Goal: Navigation & Orientation: Find specific page/section

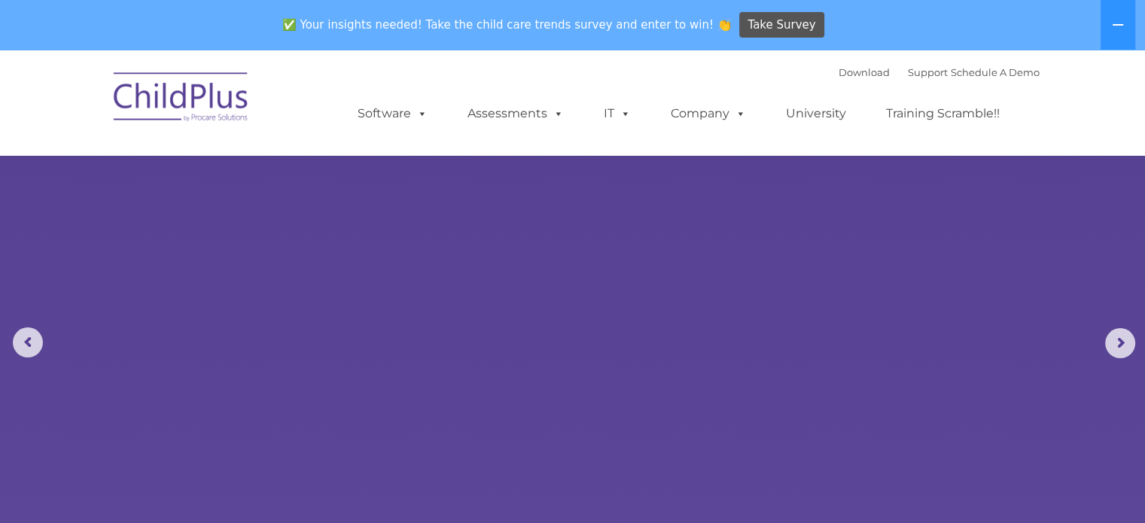
select select "MEDIUM"
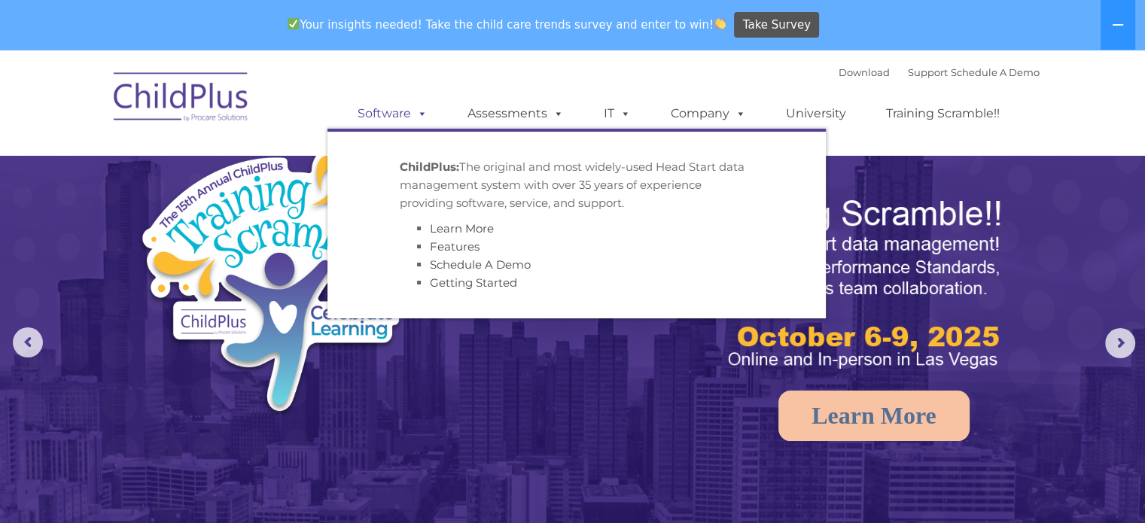
click at [421, 117] on span at bounding box center [419, 113] width 17 height 14
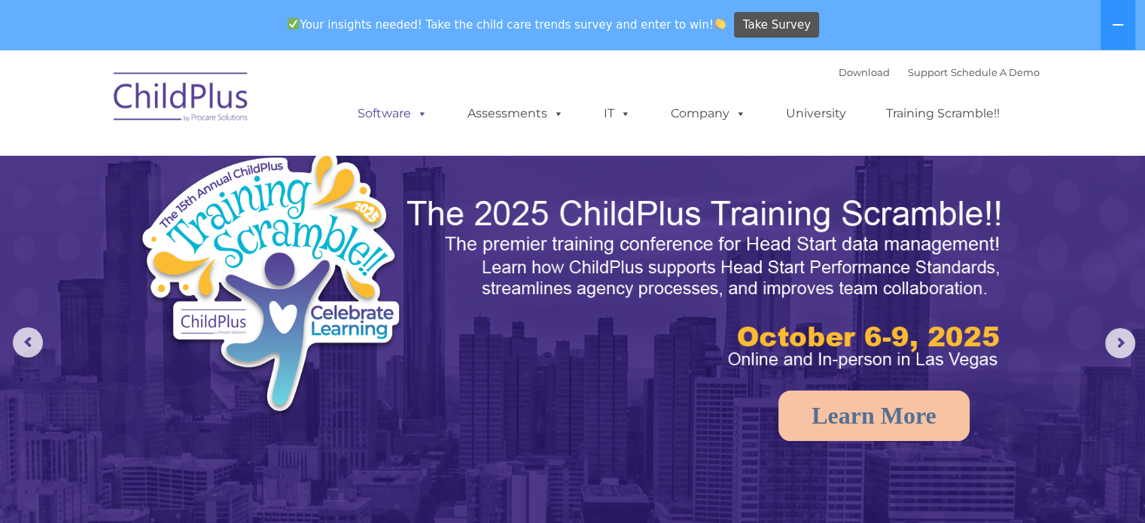
click at [421, 117] on span at bounding box center [419, 113] width 17 height 14
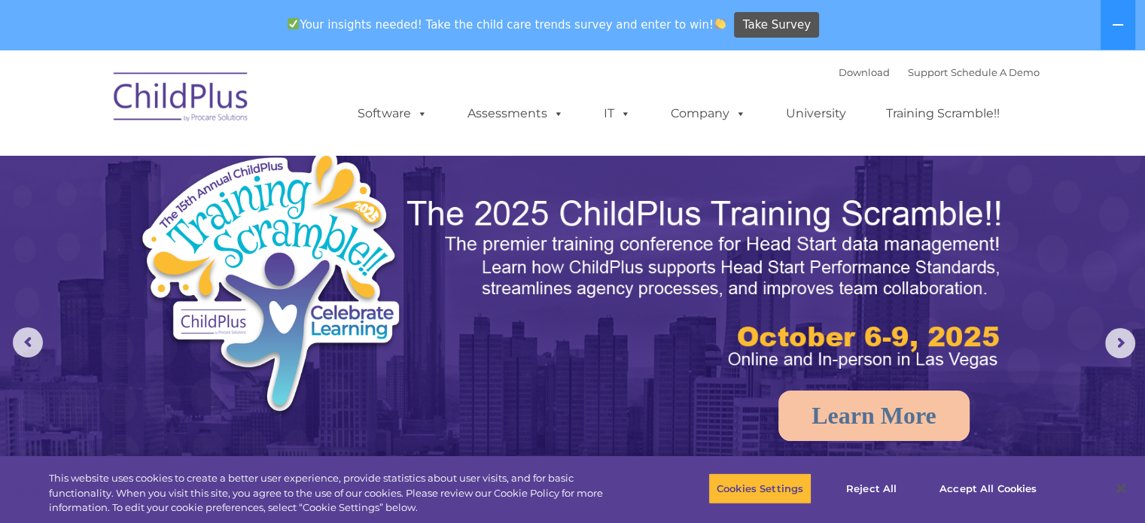
click at [1123, 115] on nav "Download Support | Schedule A Demo  MENU MENU Software ChildPlus: The original…" at bounding box center [572, 102] width 1145 height 105
click at [866, 78] on font "Download Support | Schedule A Demo" at bounding box center [939, 72] width 201 height 12
click at [867, 78] on font "Download Support | Schedule A Demo" at bounding box center [939, 72] width 201 height 12
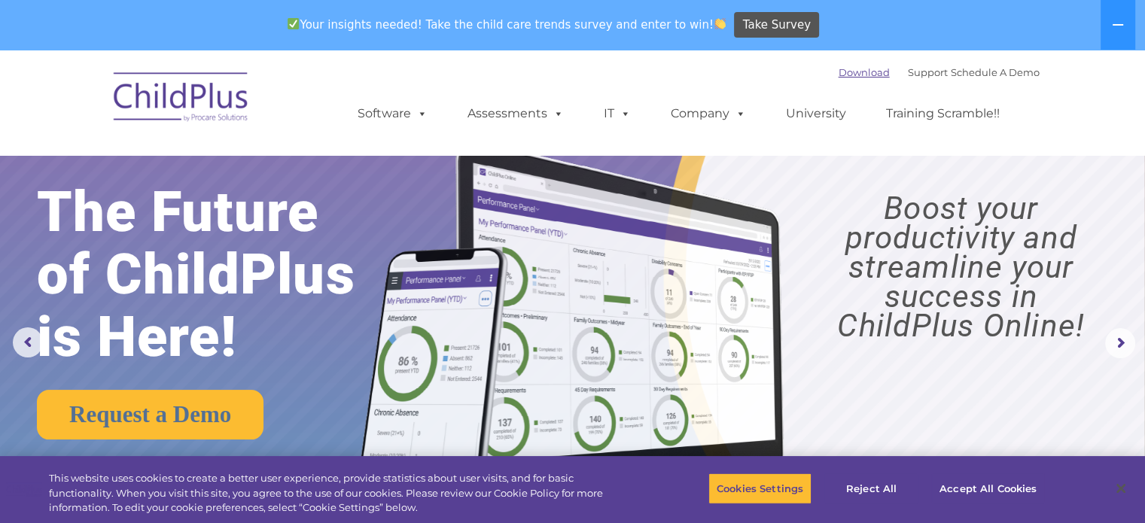
click at [849, 72] on link "Download" at bounding box center [864, 72] width 51 height 12
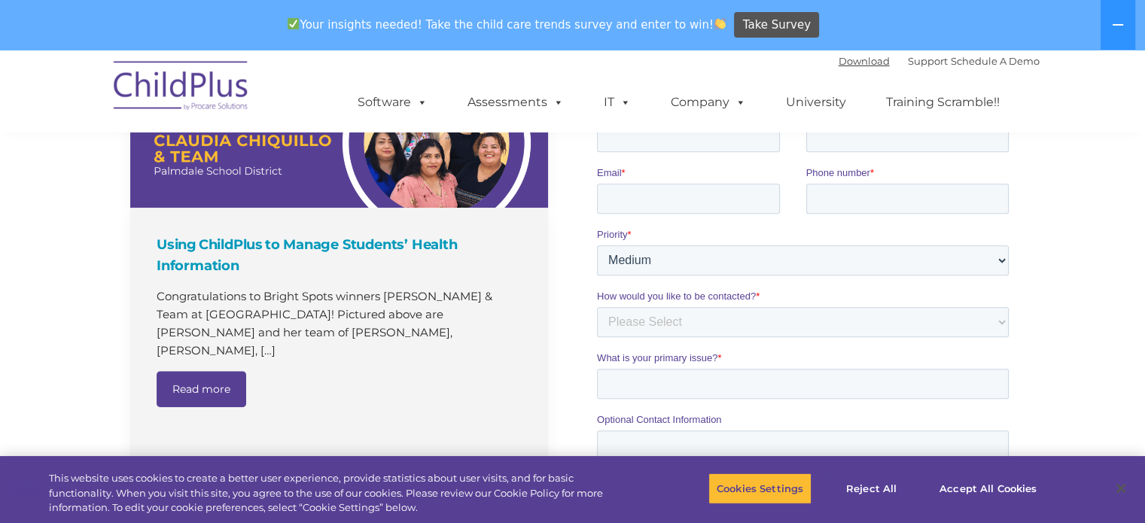
scroll to position [1074, 0]
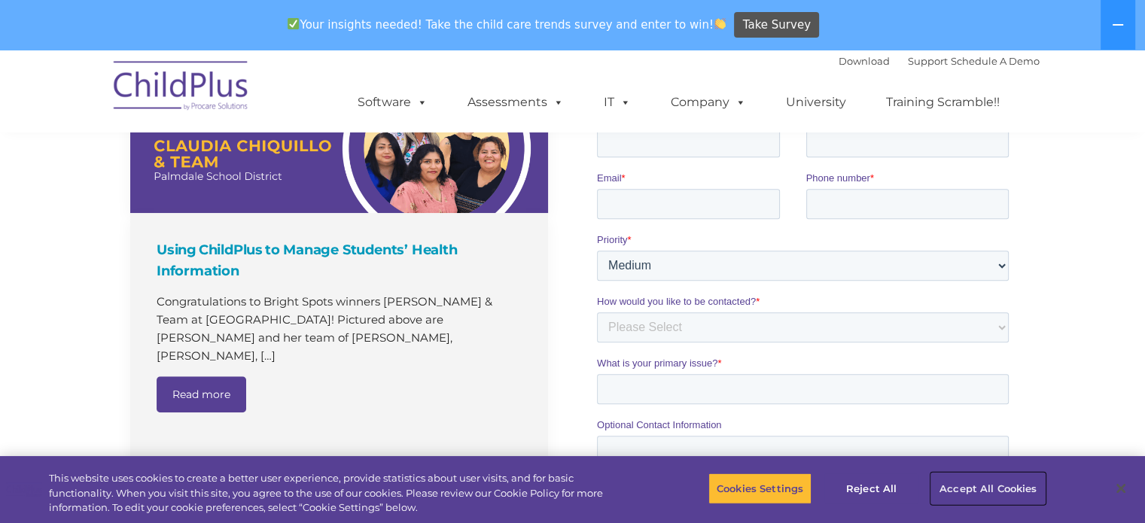
click at [987, 489] on button "Accept All Cookies" at bounding box center [988, 489] width 114 height 32
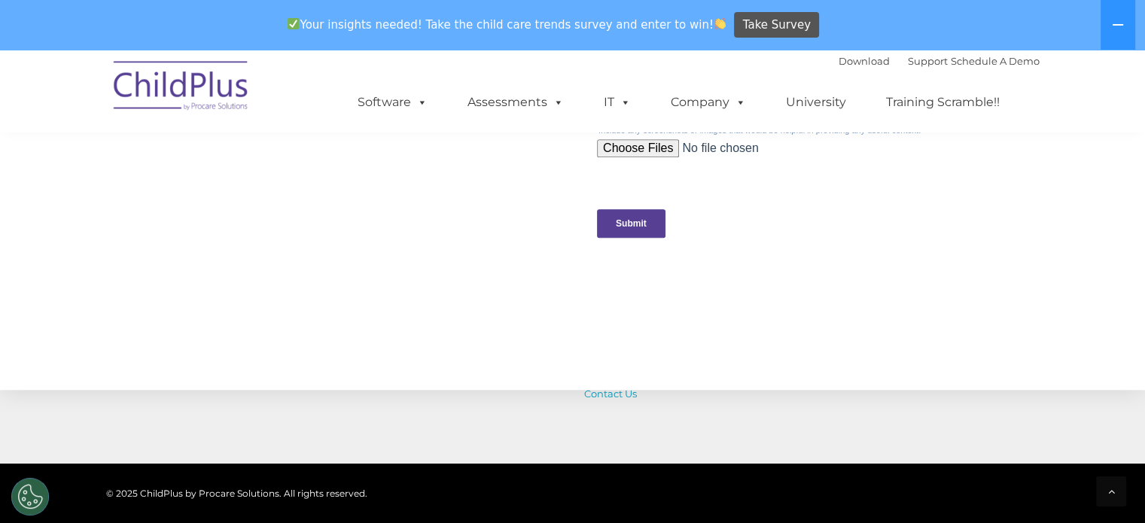
scroll to position [1729, 0]
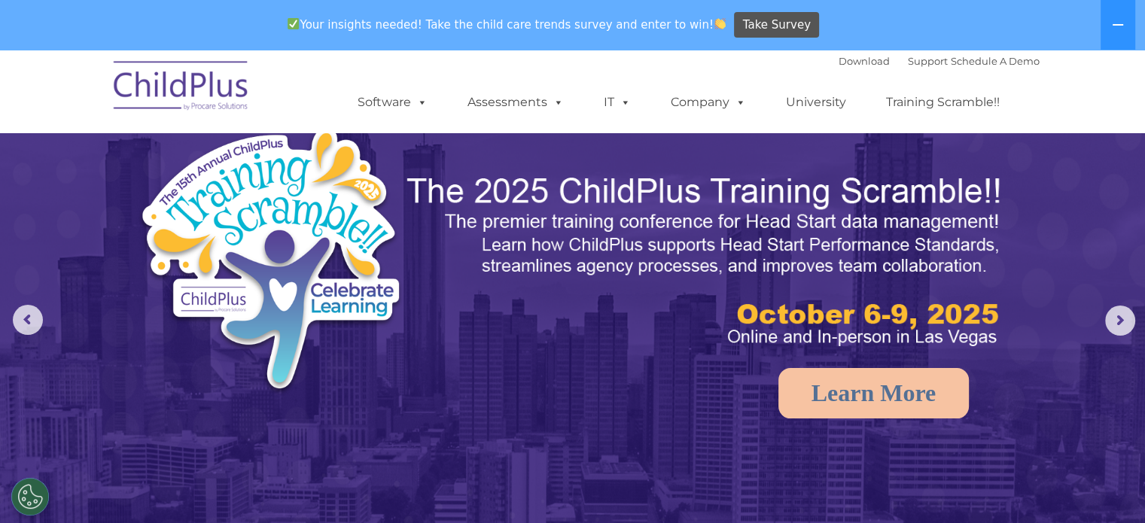
click at [235, 78] on img at bounding box center [181, 87] width 151 height 75
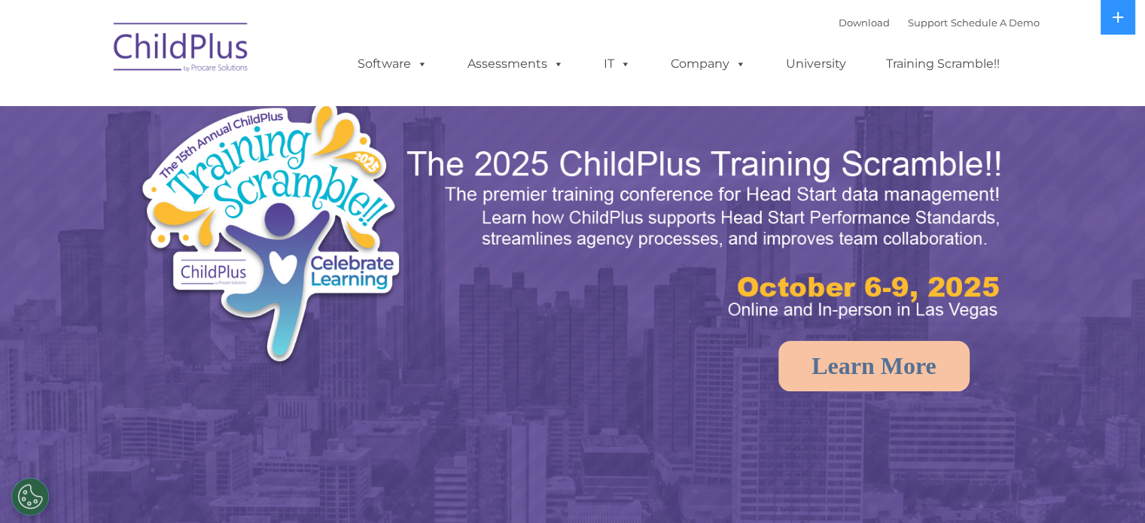
select select "MEDIUM"
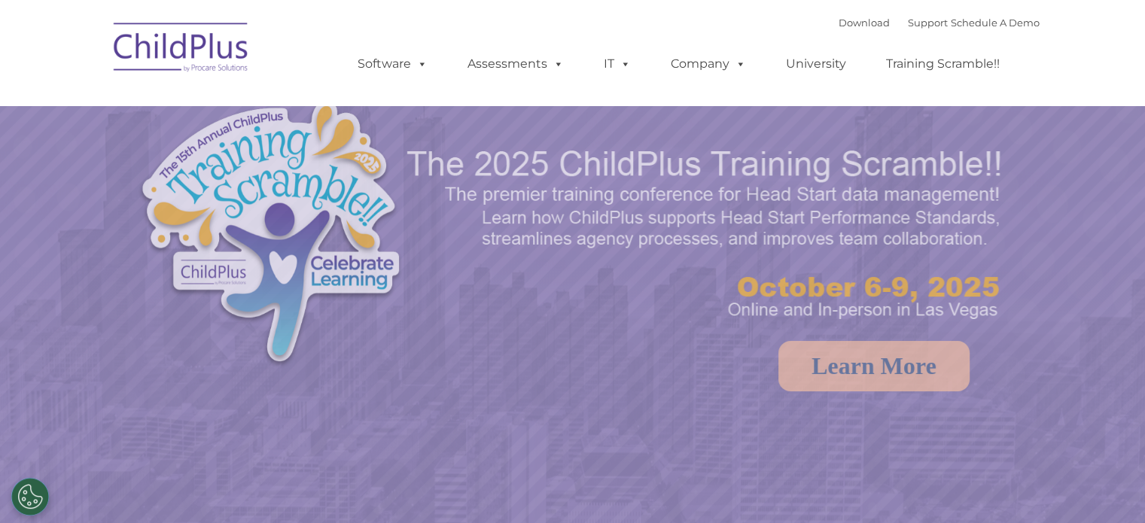
select select "MEDIUM"
